Goal: Find specific page/section: Find specific page/section

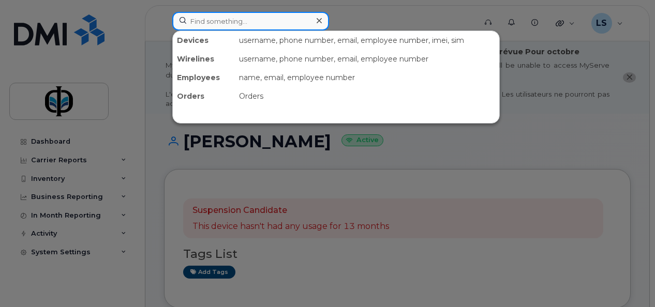
click at [225, 22] on input at bounding box center [250, 21] width 157 height 19
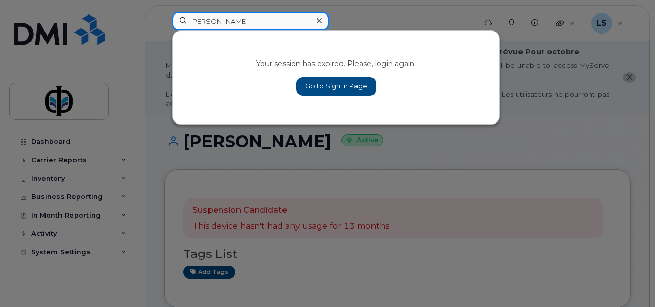
type input "chris"
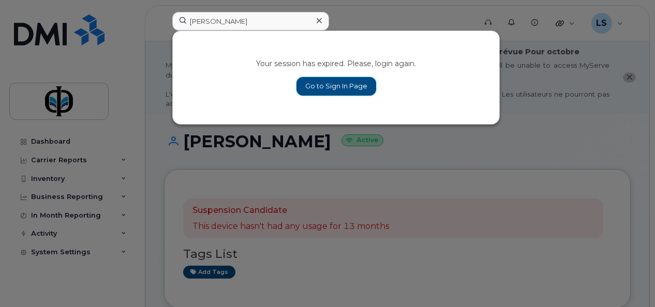
click at [324, 85] on link "Go to Sign In Page" at bounding box center [336, 86] width 80 height 19
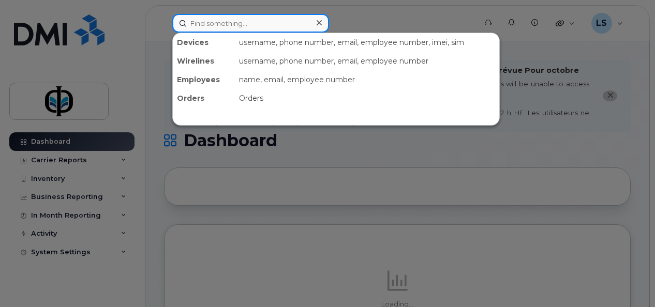
click at [247, 23] on input at bounding box center [250, 23] width 157 height 19
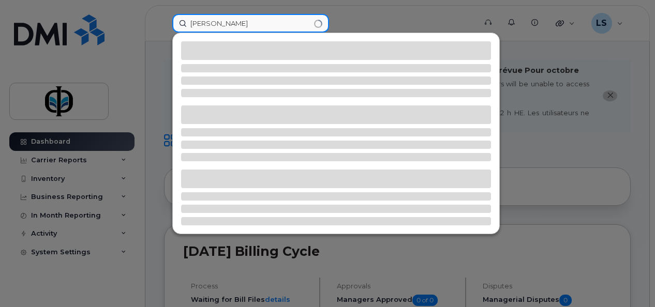
type input "[PERSON_NAME]"
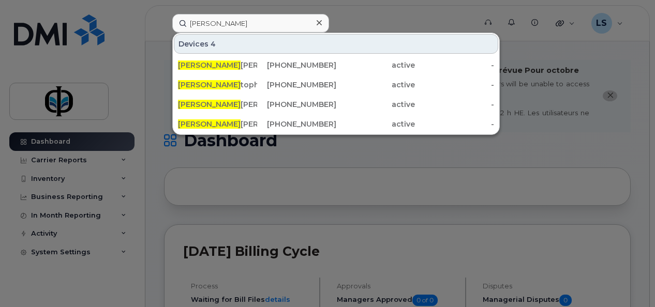
click at [297, 175] on div at bounding box center [327, 153] width 655 height 307
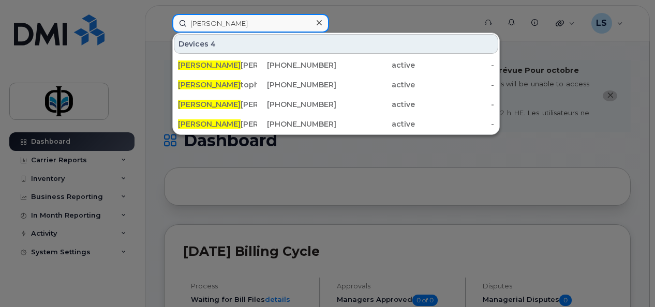
click at [252, 23] on input "[PERSON_NAME]" at bounding box center [250, 23] width 157 height 19
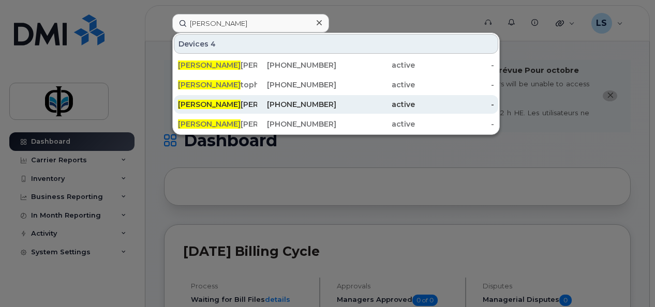
click at [228, 99] on div "[PERSON_NAME]" at bounding box center [217, 104] width 79 height 19
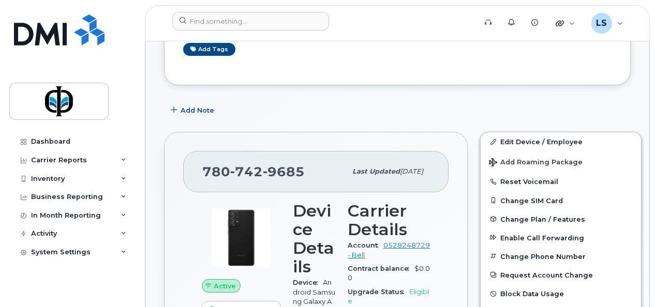
scroll to position [211, 0]
